Goal: Transaction & Acquisition: Download file/media

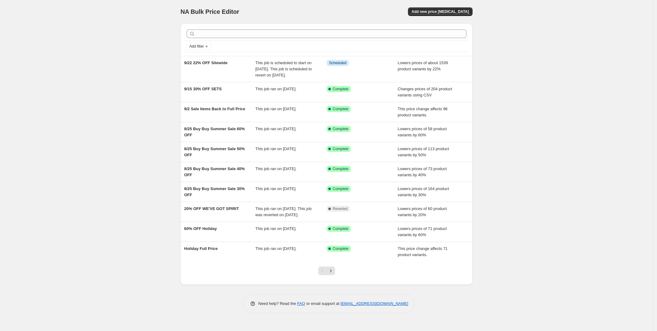
click at [569, 125] on div "NA Bulk Price Editor. This page is ready NA Bulk Price Editor Add new price [ME…" at bounding box center [326, 165] width 653 height 331
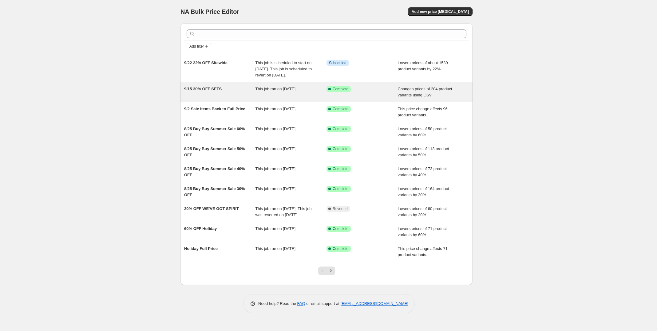
click at [320, 98] on div "This job ran on [DATE]." at bounding box center [290, 92] width 71 height 12
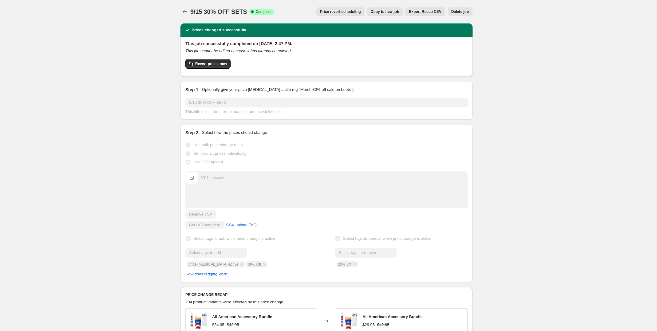
click at [429, 11] on span "Export Recap CSV" at bounding box center [425, 11] width 32 height 5
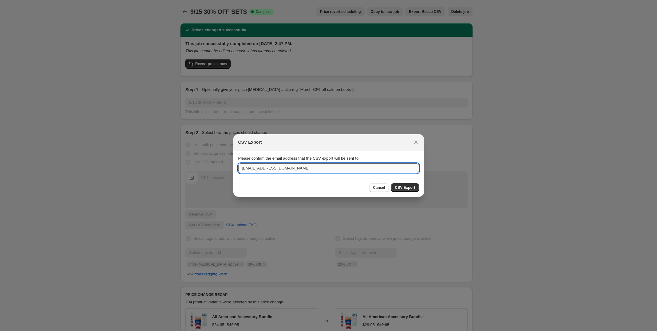
click at [251, 168] on input "[EMAIL_ADDRESS][DOMAIN_NAME]" at bounding box center [328, 169] width 181 height 10
type input "[EMAIL_ADDRESS][DOMAIN_NAME]"
click at [408, 189] on span "CSV Export" at bounding box center [405, 187] width 20 height 5
